Goal: Transaction & Acquisition: Subscribe to service/newsletter

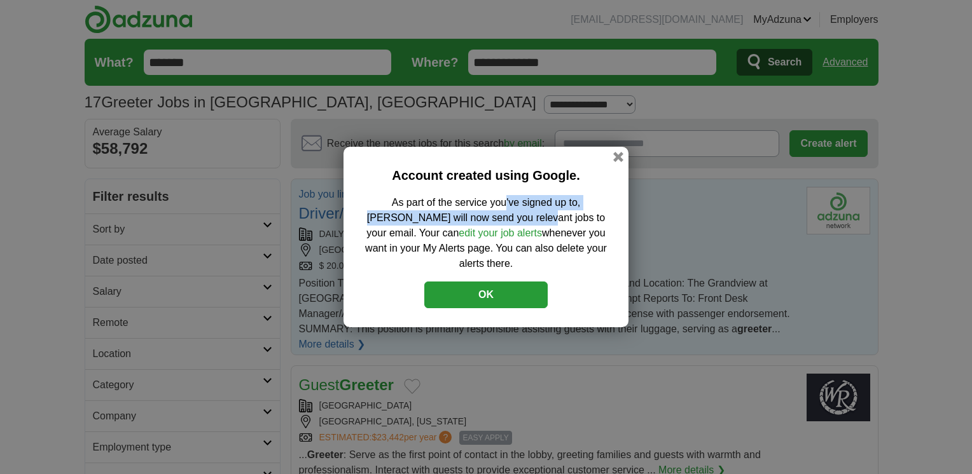
click at [522, 289] on button "OK" at bounding box center [485, 295] width 123 height 27
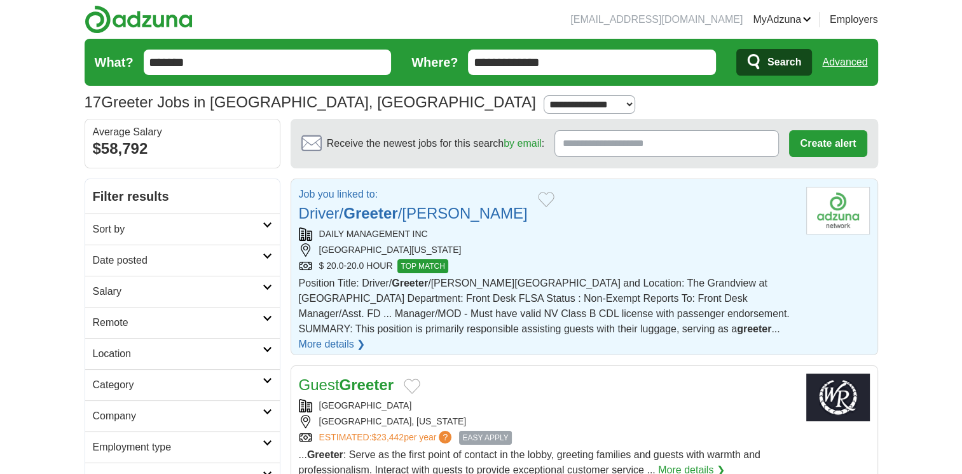
click at [427, 235] on div "DAILY MANAGEMENT INC" at bounding box center [547, 234] width 497 height 13
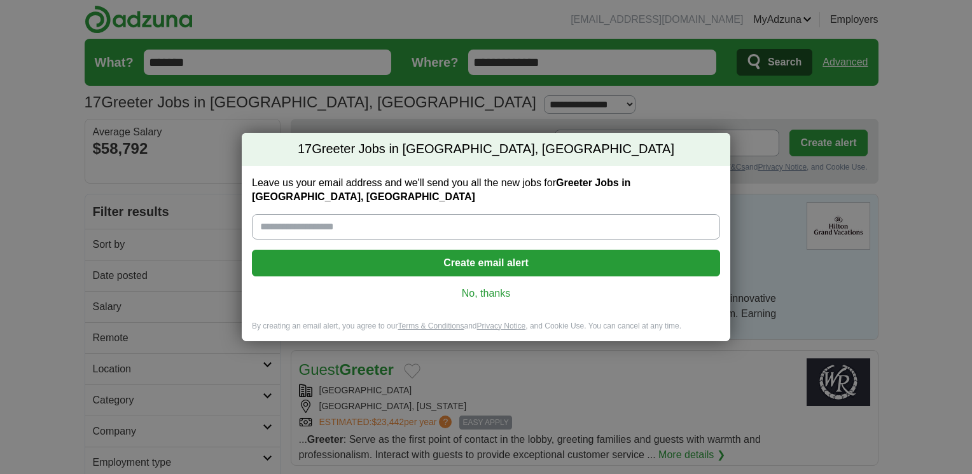
type input "**********"
click at [466, 263] on button "Create email alert" at bounding box center [486, 263] width 468 height 27
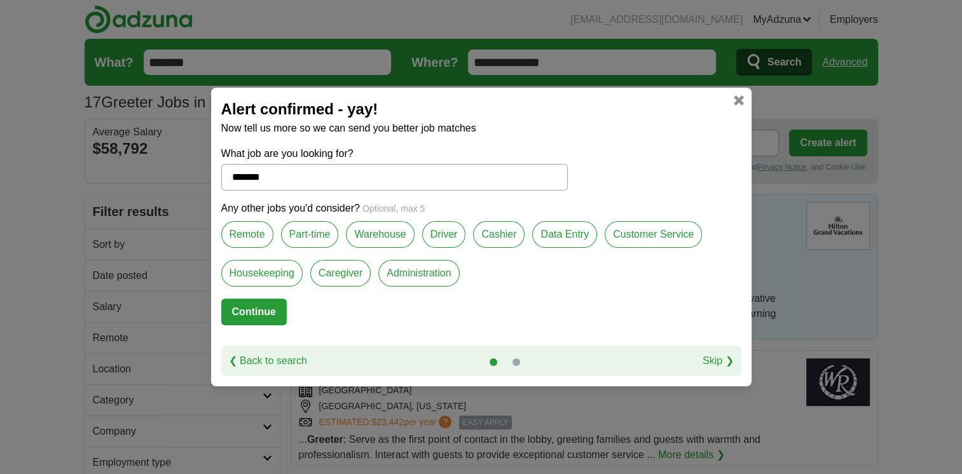
drag, startPoint x: 263, startPoint y: 319, endPoint x: 284, endPoint y: 333, distance: 25.2
click at [263, 320] on button "Continue" at bounding box center [254, 312] width 66 height 27
select select "**"
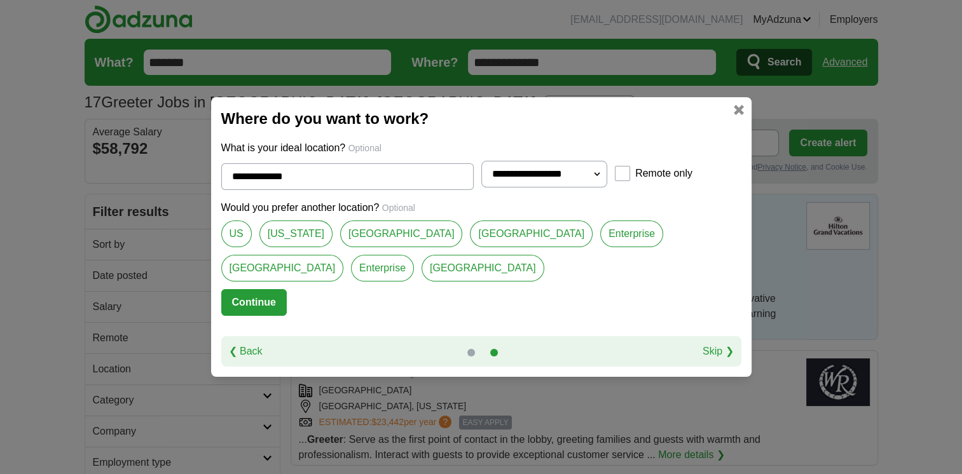
drag, startPoint x: 271, startPoint y: 296, endPoint x: 308, endPoint y: 303, distance: 37.5
click at [270, 296] on button "Continue" at bounding box center [254, 302] width 66 height 27
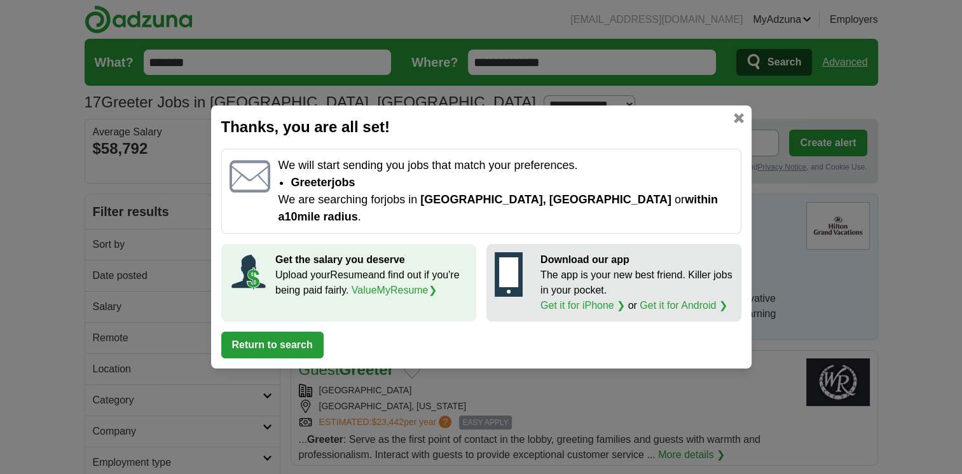
click at [312, 334] on button "Return to search" at bounding box center [272, 345] width 102 height 27
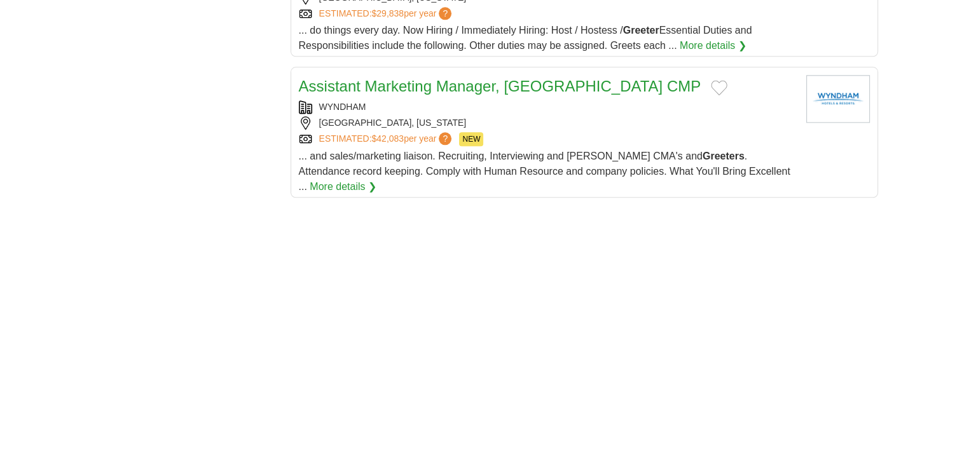
scroll to position [1504, 0]
